Goal: Check status: Check status

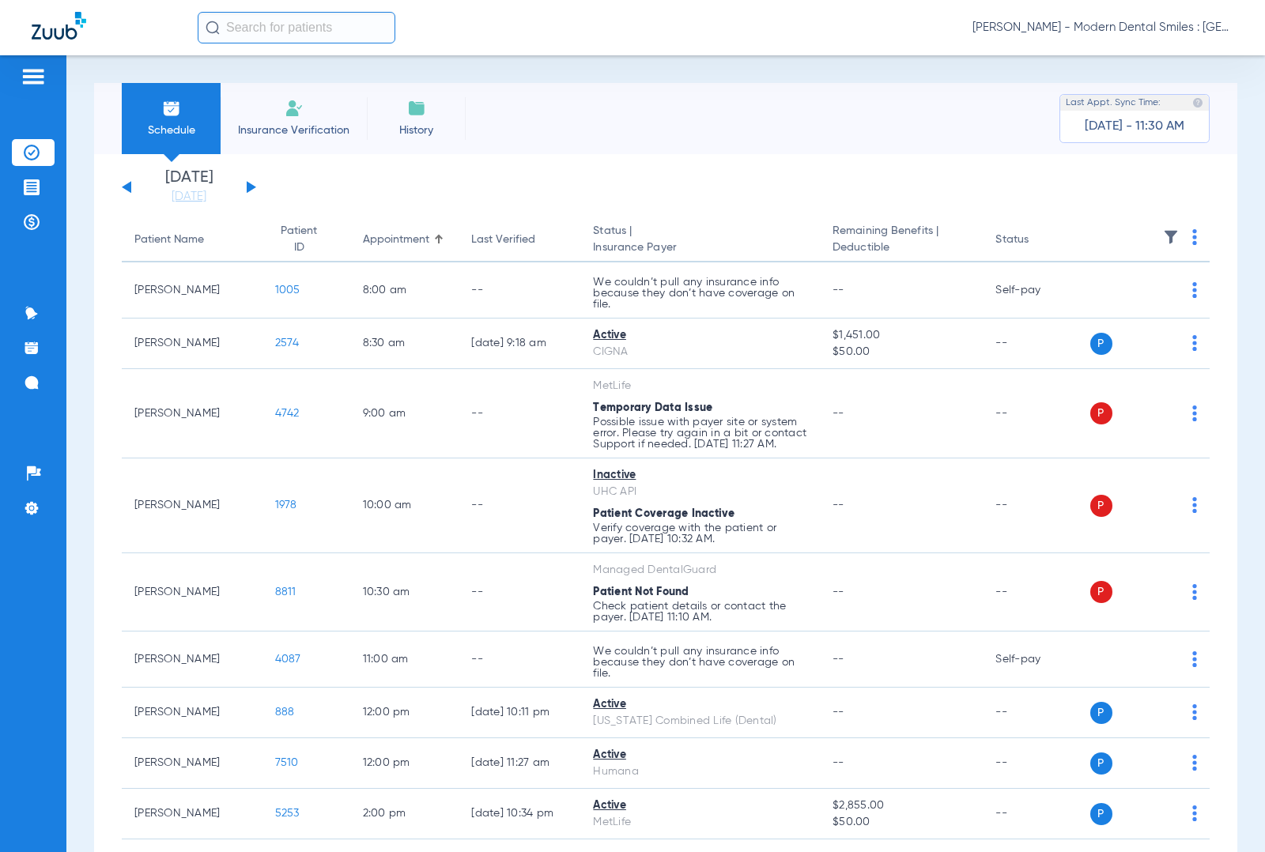
click at [247, 183] on button at bounding box center [251, 187] width 9 height 12
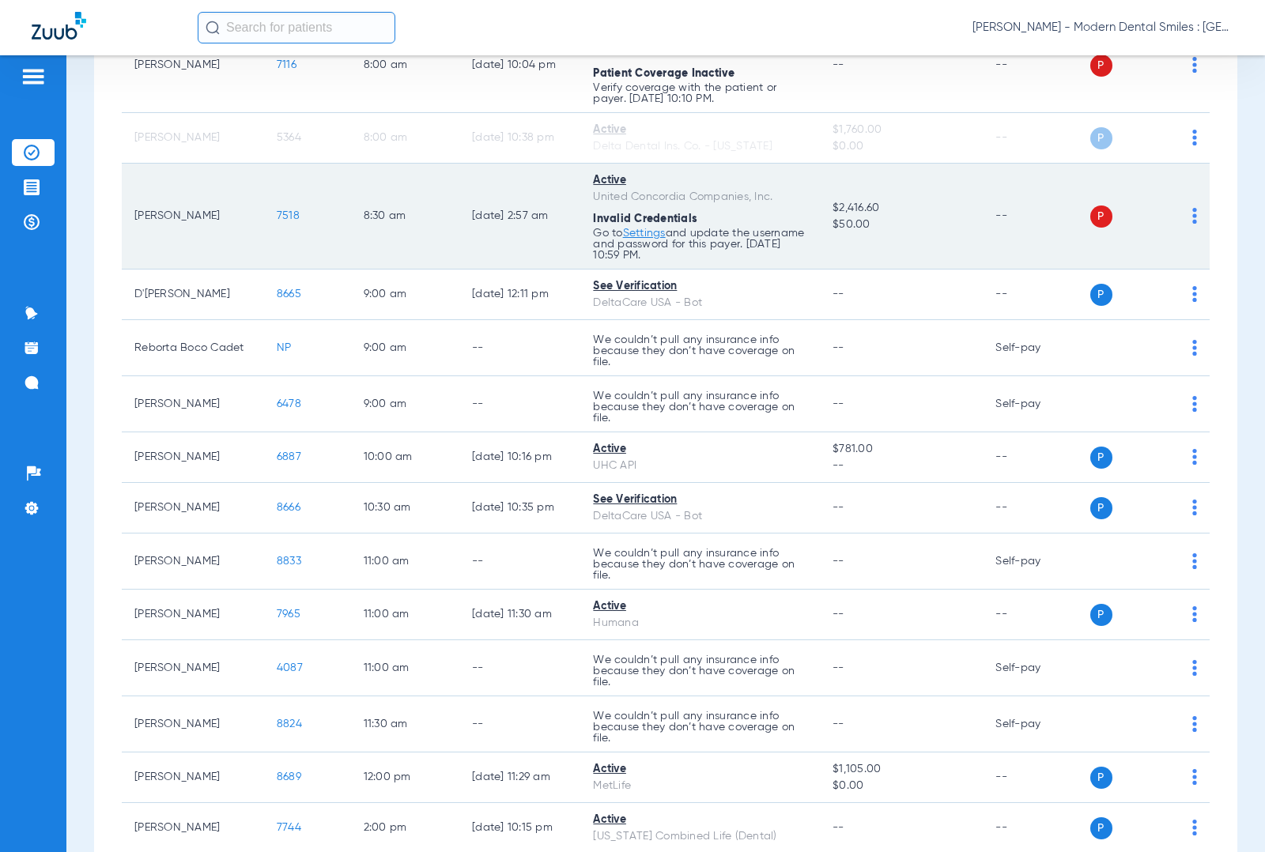
scroll to position [55, 0]
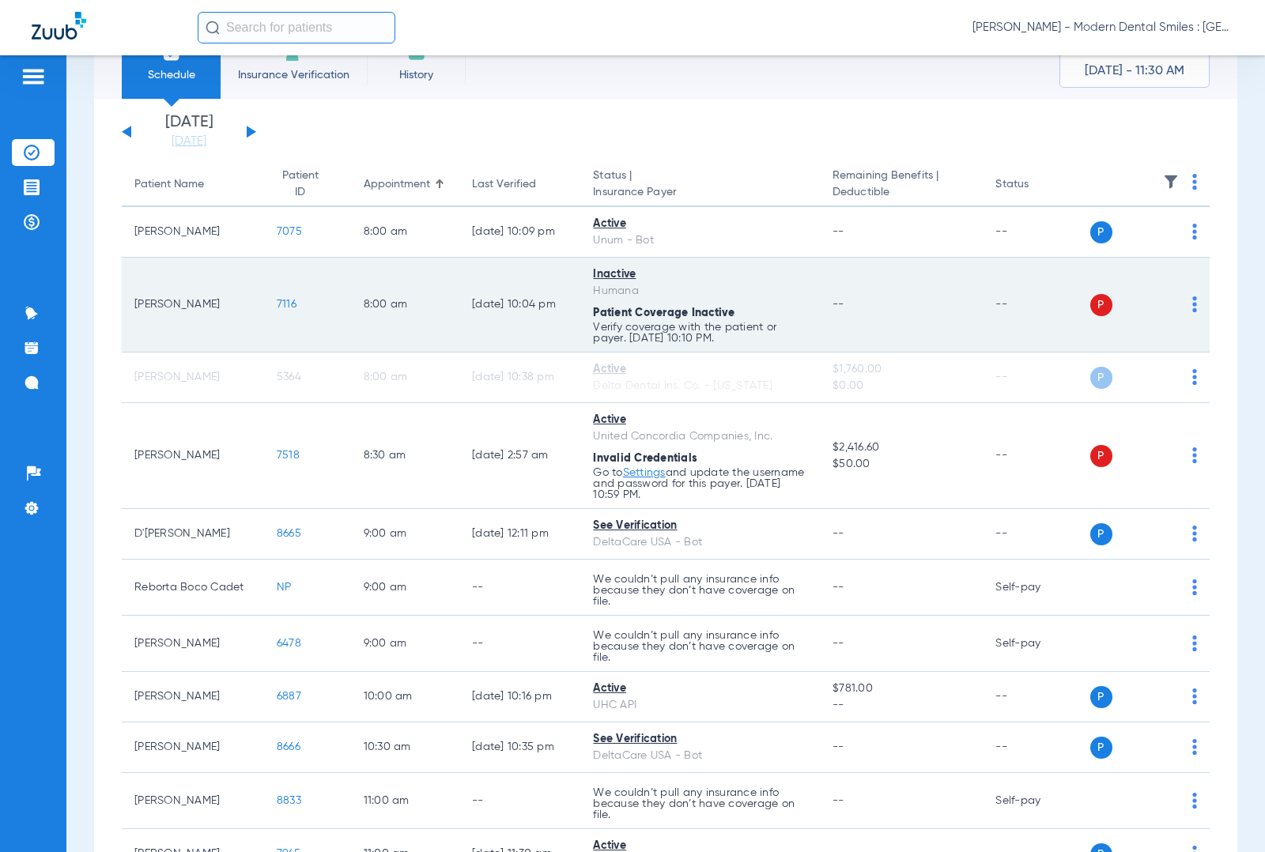
click at [1013, 273] on td "--" at bounding box center [1036, 305] width 107 height 95
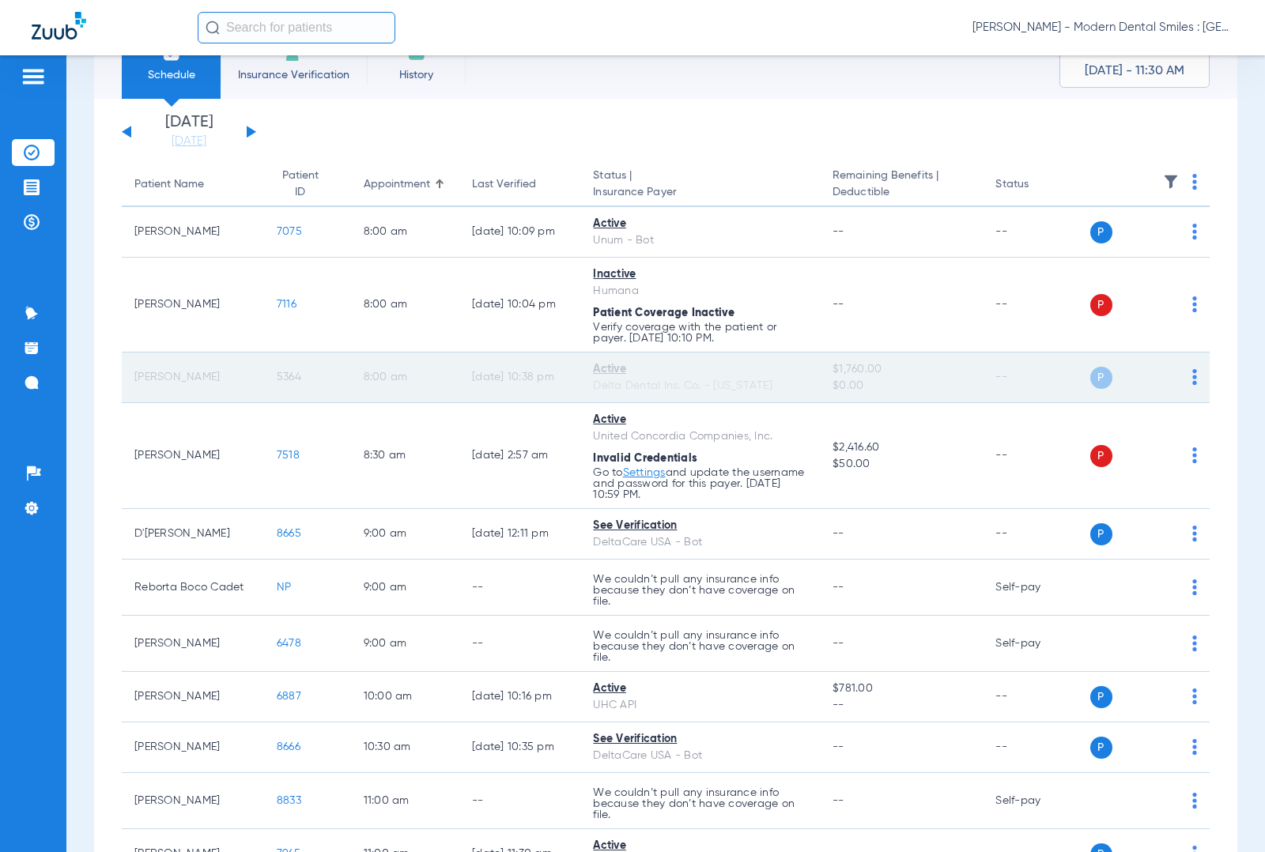
click at [1090, 373] on span "P" at bounding box center [1101, 378] width 22 height 22
